Goal: Task Accomplishment & Management: Manage account settings

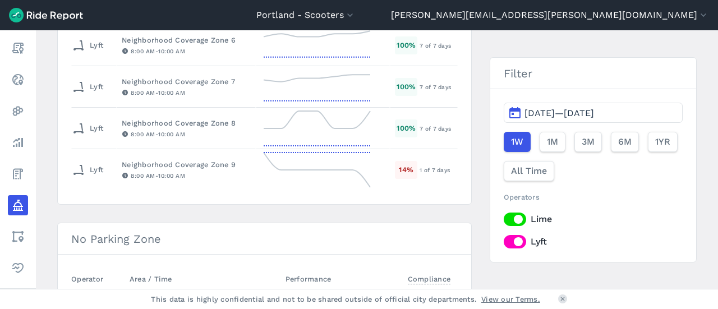
scroll to position [1066, 0]
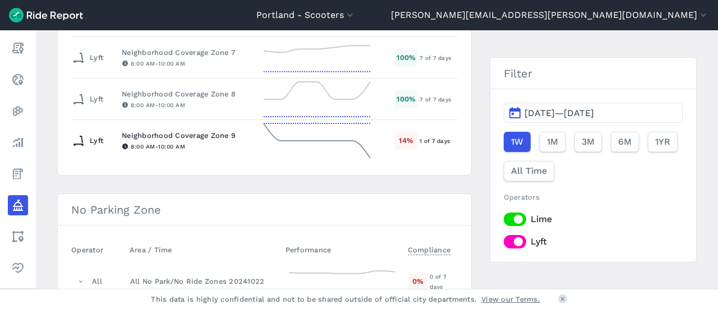
click at [192, 130] on div "Neighborhood Coverage Zone 9" at bounding box center [186, 135] width 129 height 11
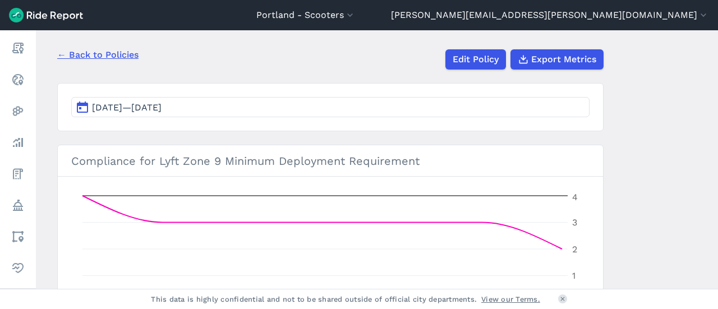
scroll to position [112, 0]
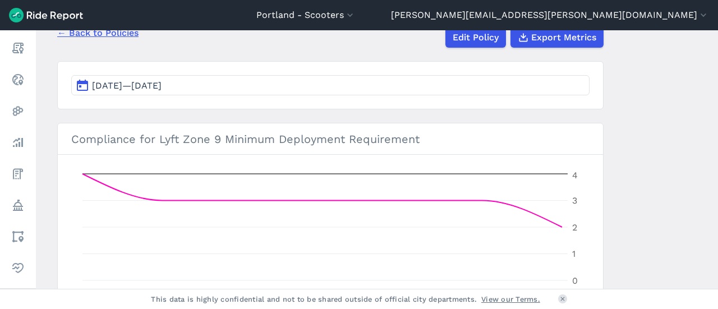
click at [136, 82] on span "[DATE]—[DATE]" at bounding box center [127, 85] width 70 height 11
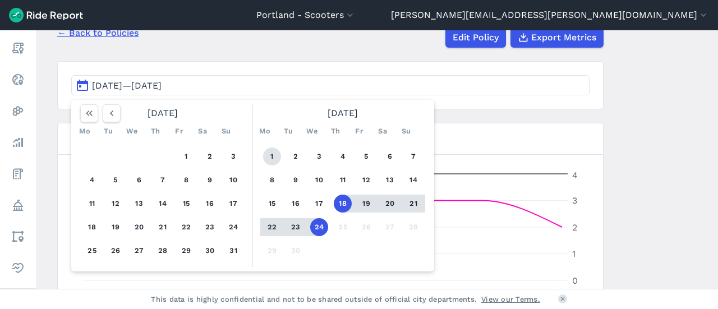
click at [272, 152] on button "1" at bounding box center [272, 157] width 18 height 18
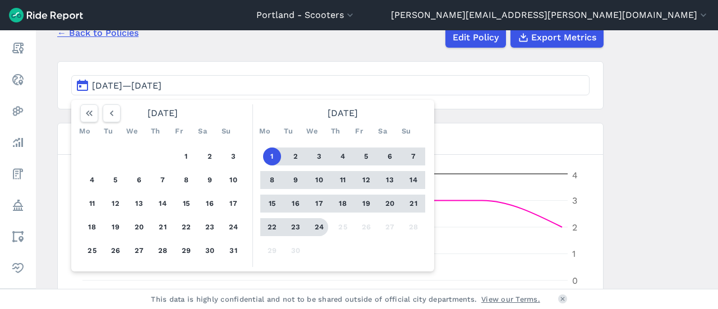
click at [315, 229] on button "24" at bounding box center [319, 227] width 18 height 18
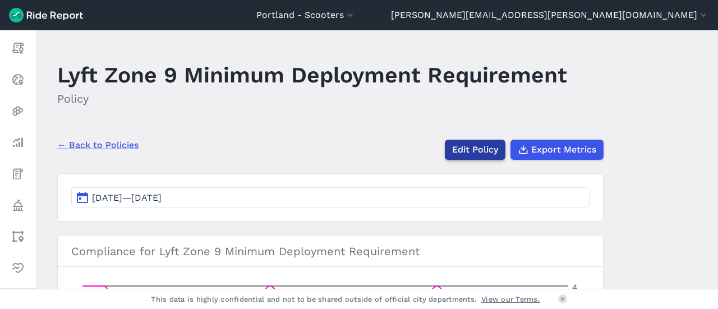
click at [485, 149] on link "Edit Policy" at bounding box center [475, 150] width 61 height 20
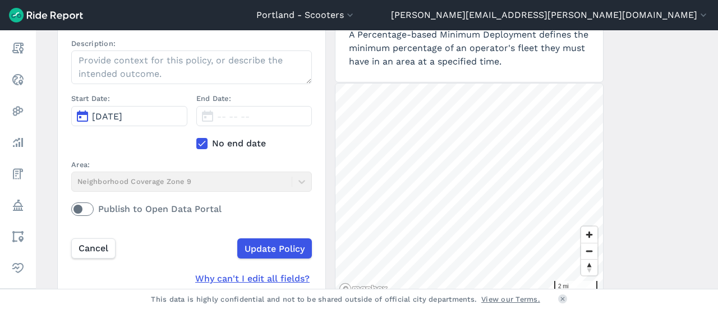
scroll to position [168, 0]
